Goal: Information Seeking & Learning: Learn about a topic

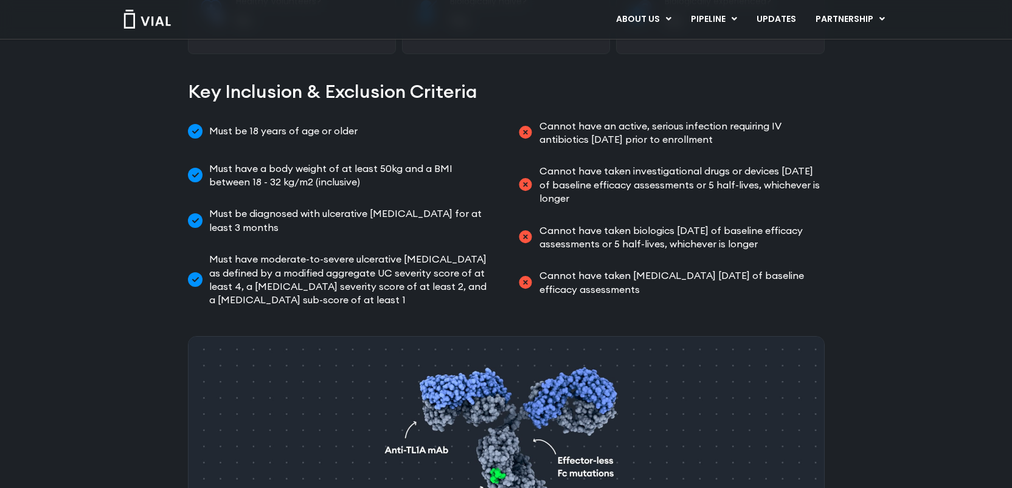
scroll to position [581, 0]
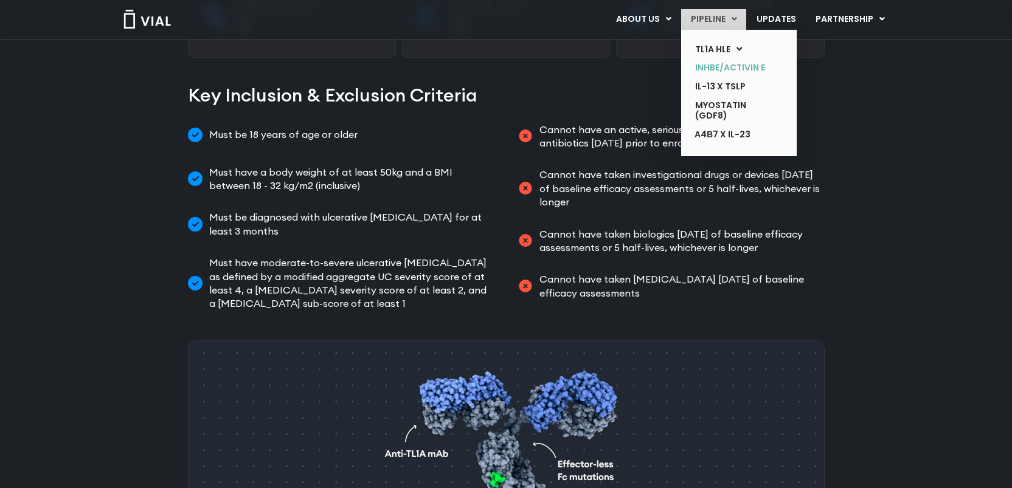
click at [733, 72] on link "INHBE/ACTIVIN E" at bounding box center [729, 67] width 89 height 19
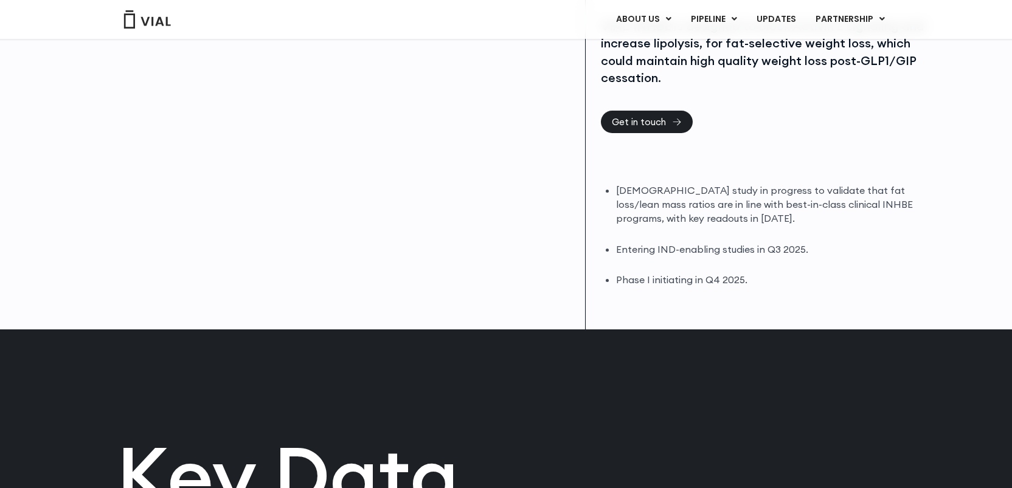
scroll to position [309, 0]
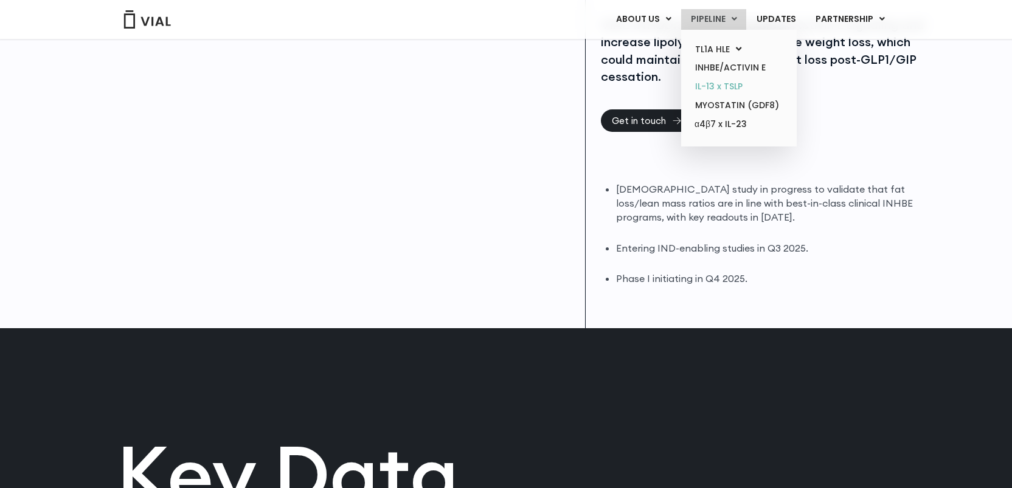
click at [734, 84] on link "IL-13 x TSLP" at bounding box center [738, 86] width 106 height 19
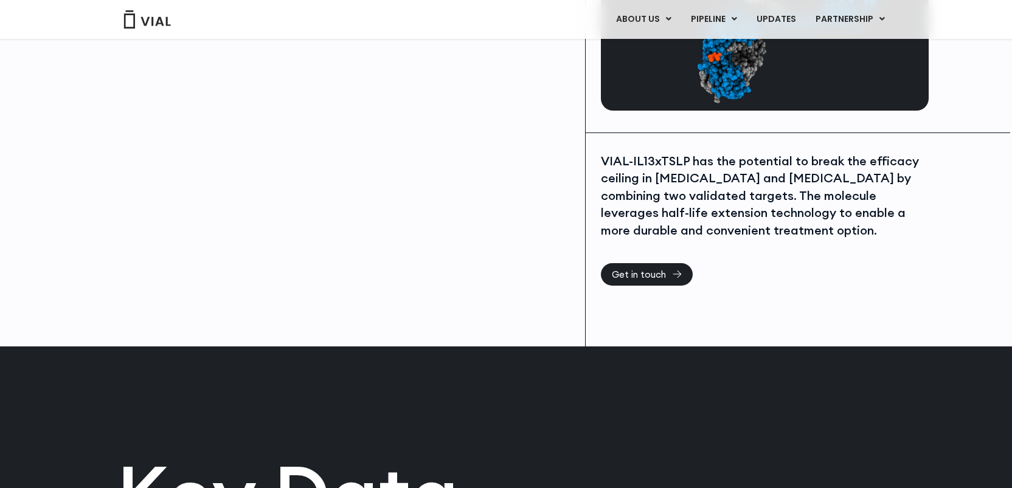
scroll to position [175, 0]
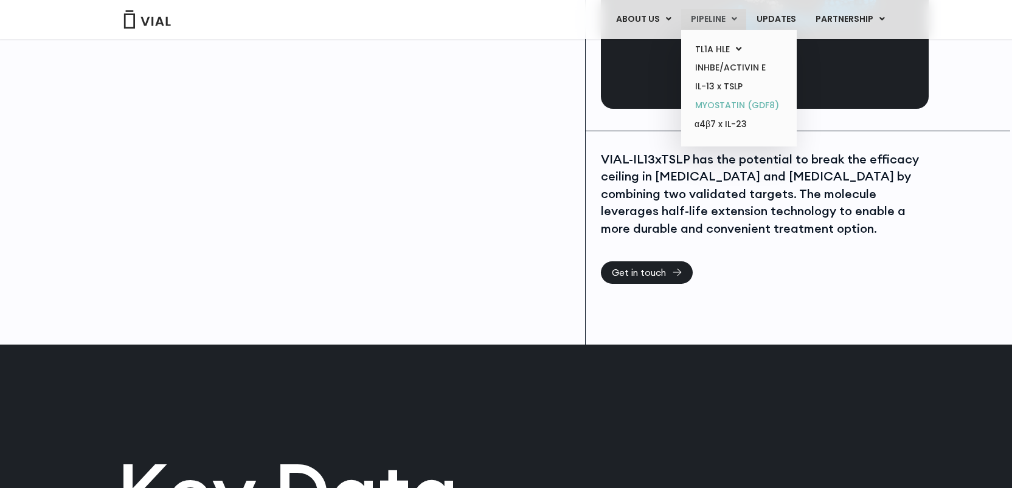
click at [729, 100] on link "MYOSTATIN (GDF8)" at bounding box center [738, 105] width 106 height 19
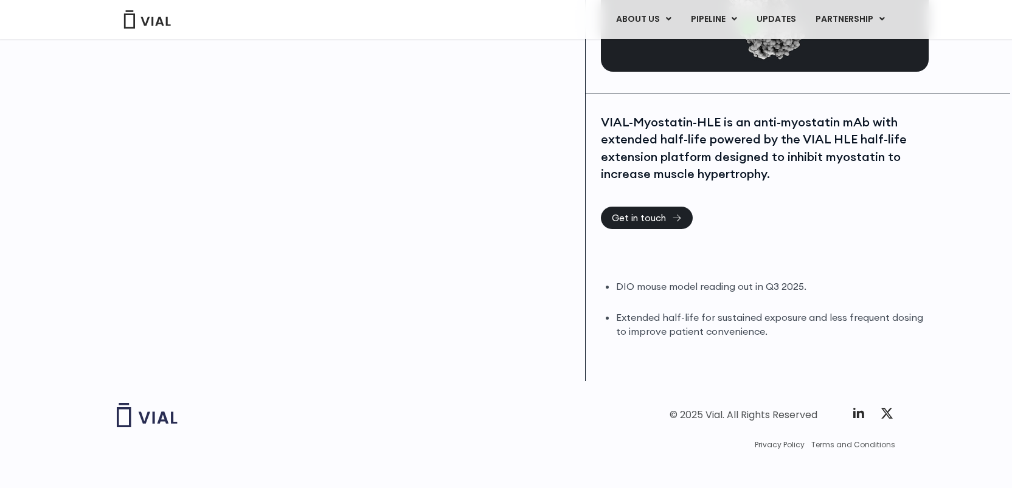
scroll to position [223, 0]
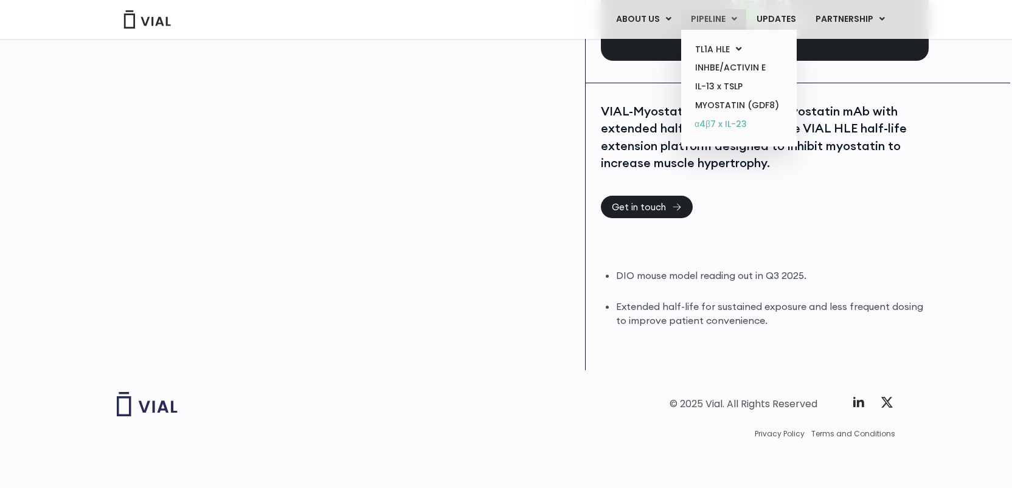
click at [726, 121] on link "α4β7 x IL-23" at bounding box center [738, 124] width 106 height 19
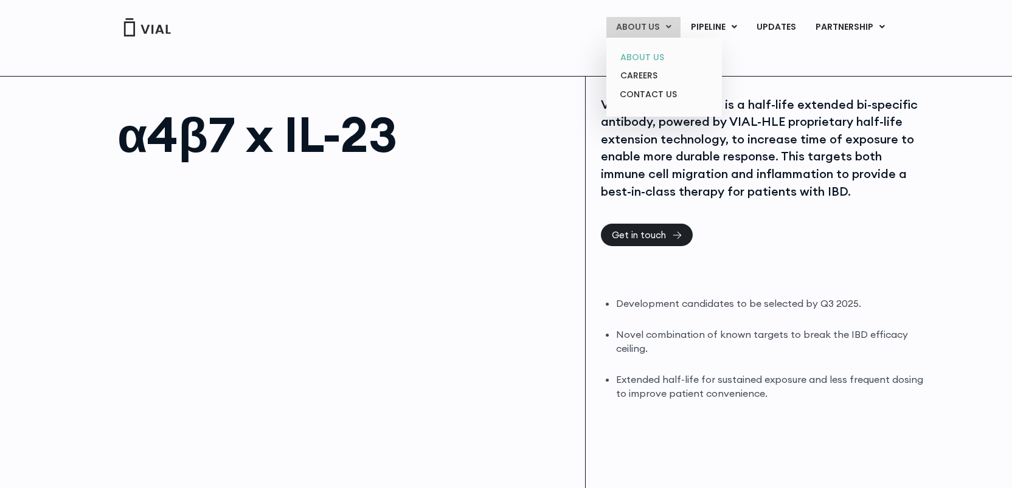
click at [653, 54] on link "ABOUT US" at bounding box center [664, 57] width 106 height 19
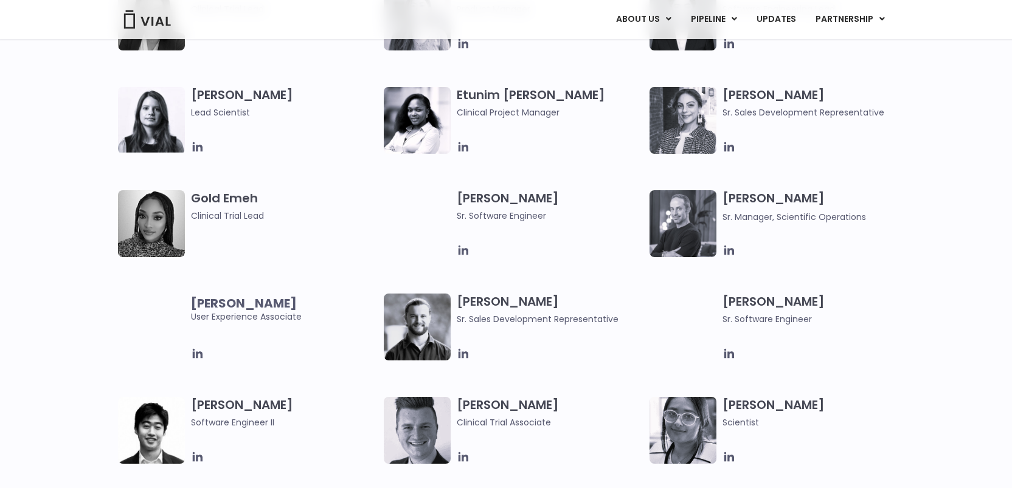
scroll to position [1138, 0]
